Goal: Task Accomplishment & Management: Complete application form

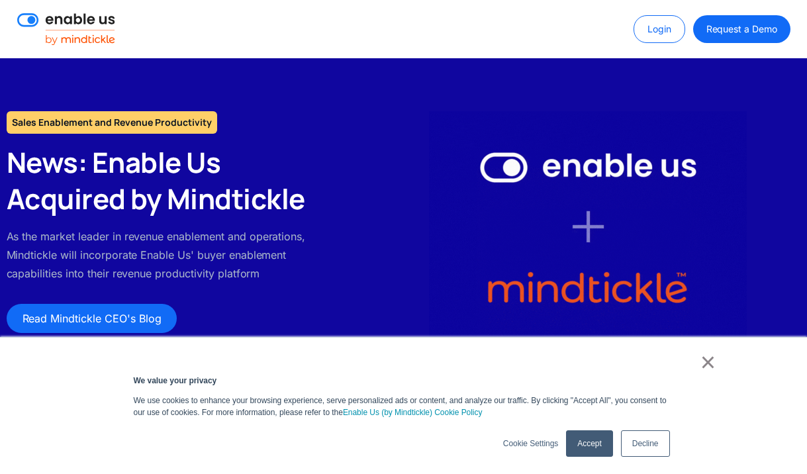
click at [580, 446] on link "Accept" at bounding box center [589, 443] width 46 height 26
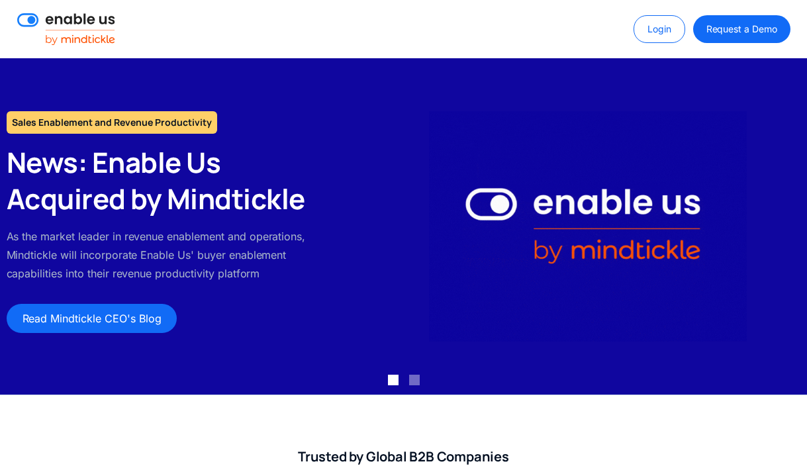
click at [77, 16] on img at bounding box center [66, 29] width 98 height 32
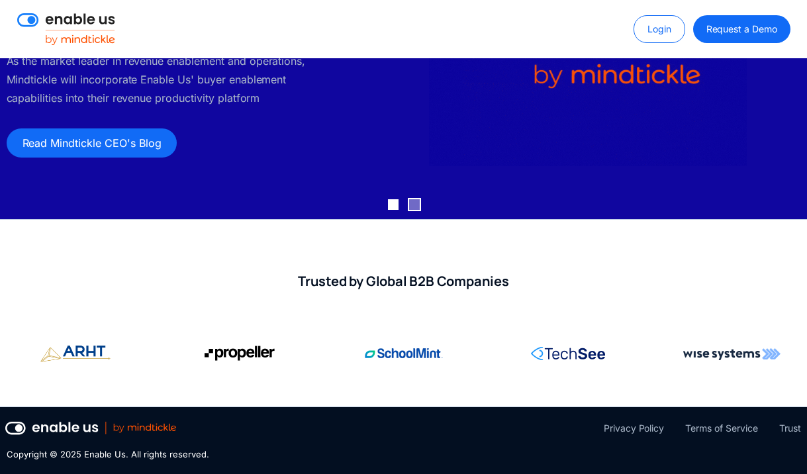
click at [416, 202] on div "Show slide 2 of 2" at bounding box center [414, 204] width 11 height 11
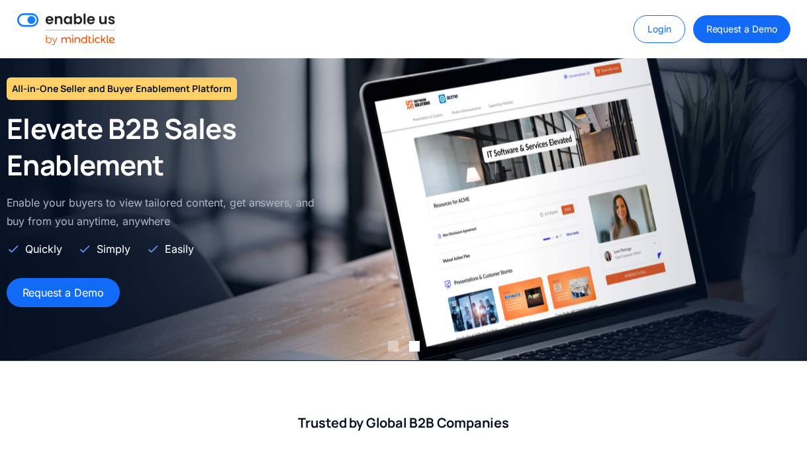
scroll to position [0, 0]
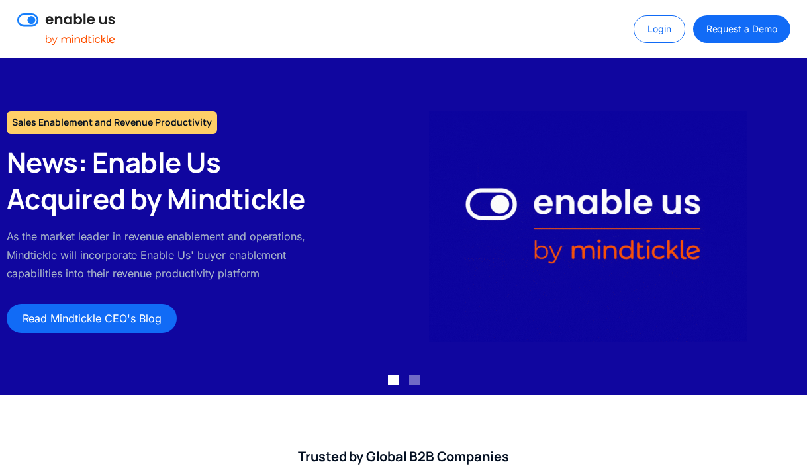
click at [88, 26] on img at bounding box center [66, 29] width 98 height 32
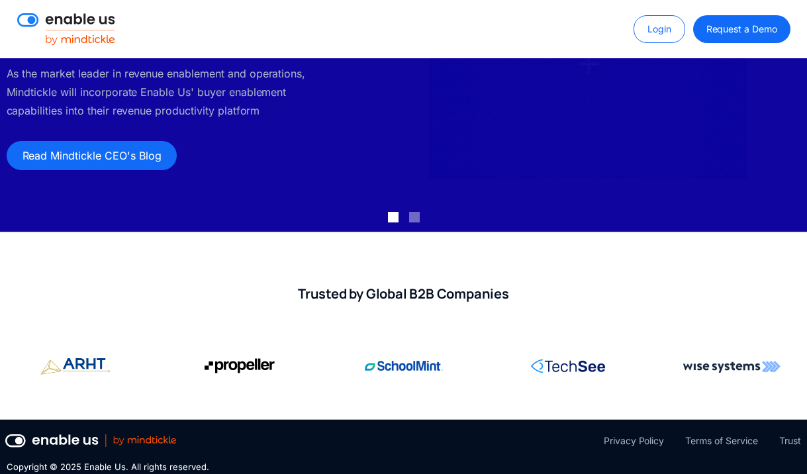
scroll to position [175, 0]
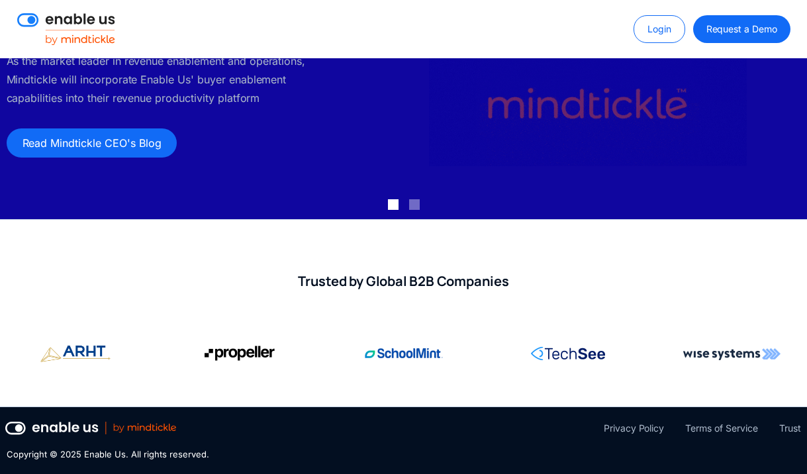
click at [51, 430] on img at bounding box center [90, 428] width 171 height 13
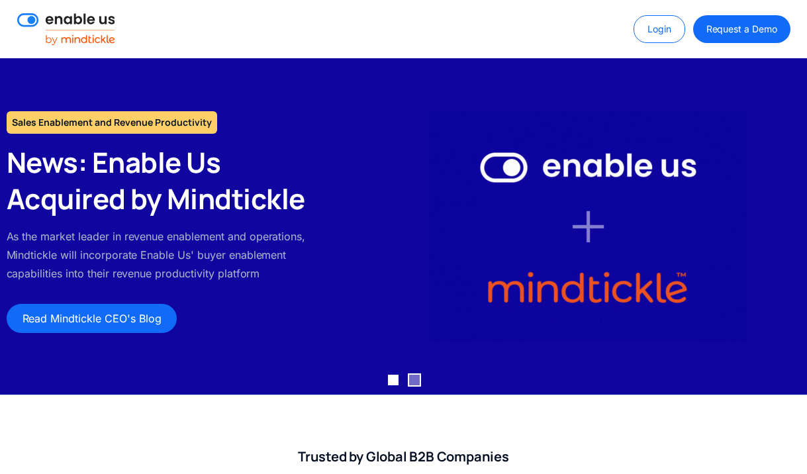
click at [416, 383] on div "Show slide 2 of 2" at bounding box center [414, 380] width 11 height 11
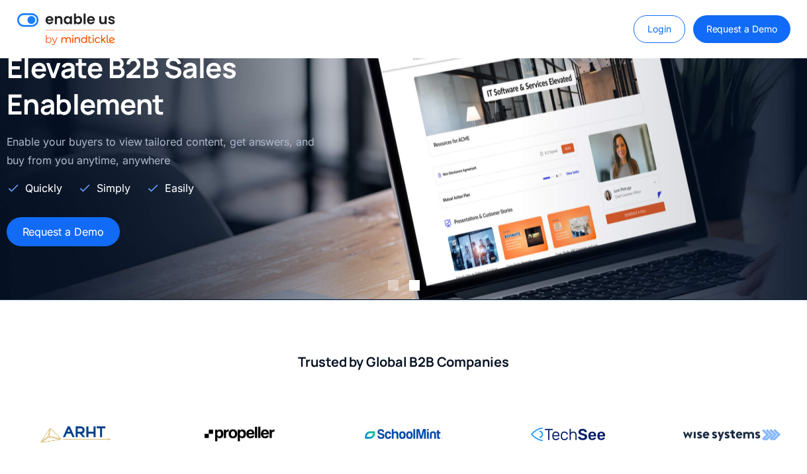
scroll to position [175, 0]
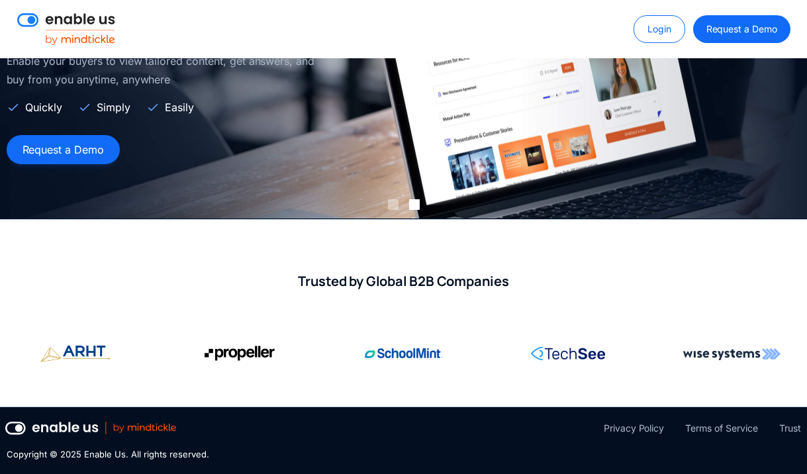
click at [66, 158] on link "Request a Demo" at bounding box center [63, 149] width 113 height 29
